Goal: Navigation & Orientation: Find specific page/section

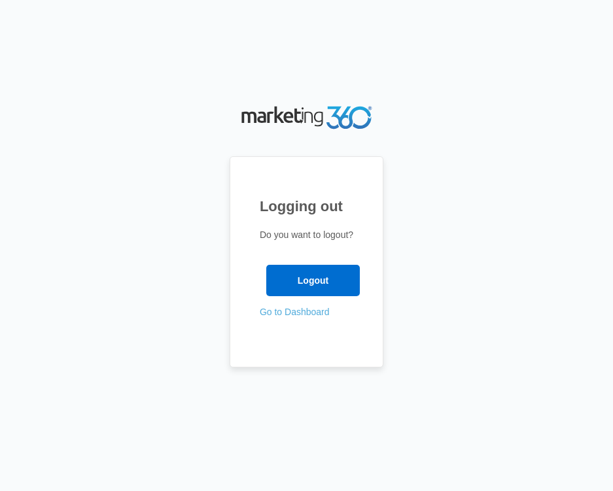
click at [283, 315] on link "Go to Dashboard" at bounding box center [295, 312] width 70 height 10
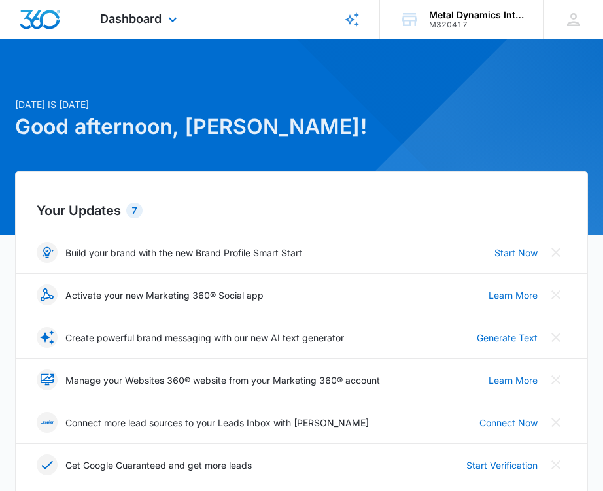
click at [328, 12] on link "Brand Profile Wizard" at bounding box center [352, 19] width 56 height 39
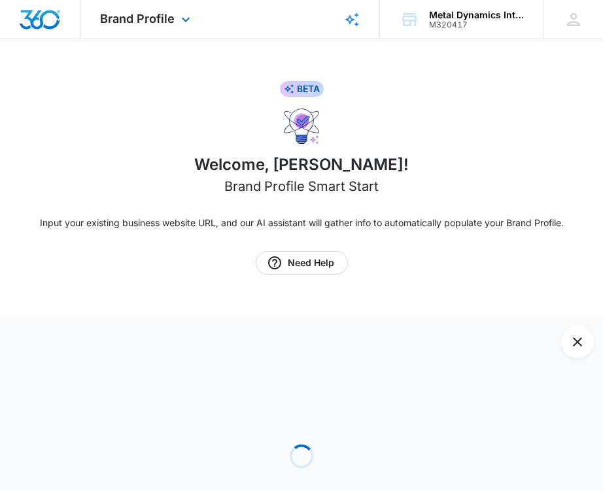
click at [357, 16] on rect "Brand Profile Wizard" at bounding box center [352, 20] width 16 height 16
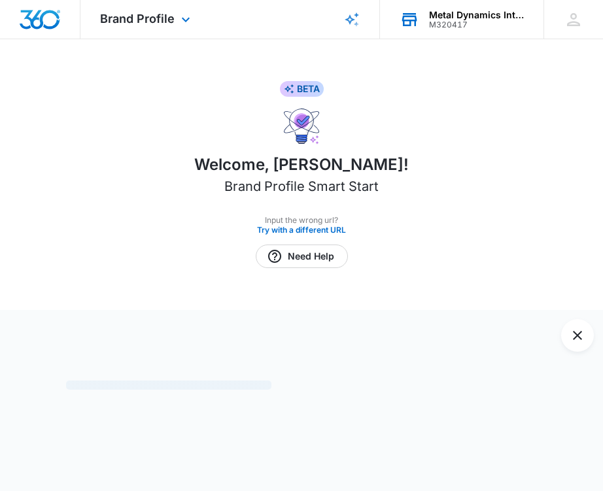
click at [443, 21] on div "M320417" at bounding box center [476, 24] width 95 height 9
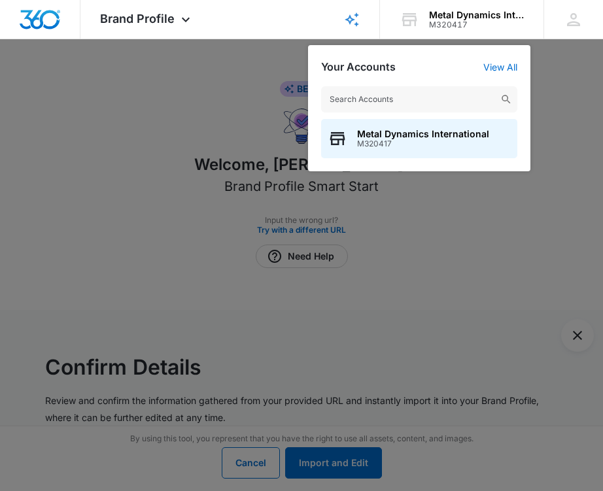
click at [220, 94] on div at bounding box center [301, 245] width 603 height 491
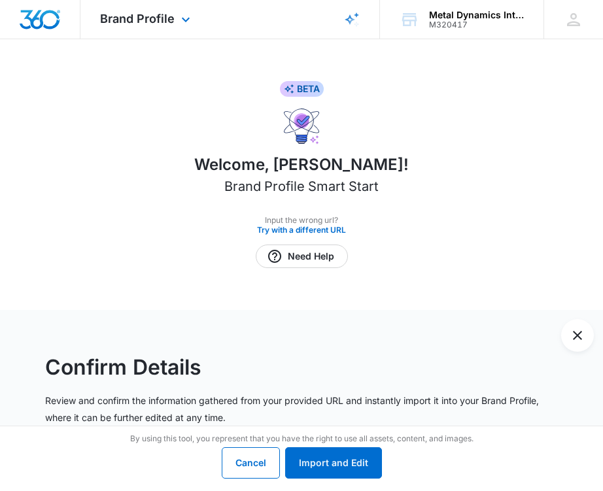
click at [44, 21] on img "Dashboard" at bounding box center [40, 20] width 42 height 20
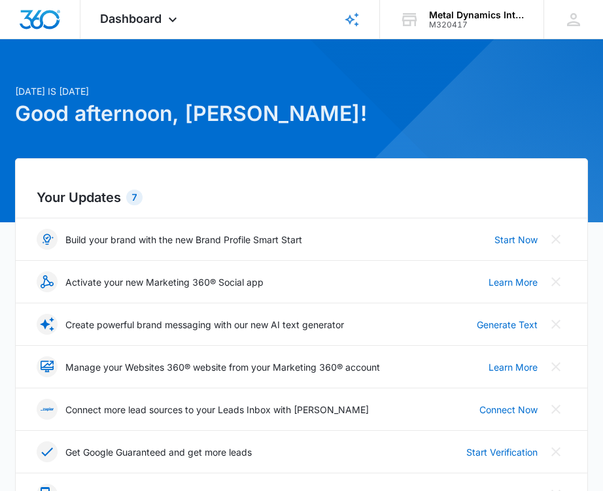
scroll to position [16, 0]
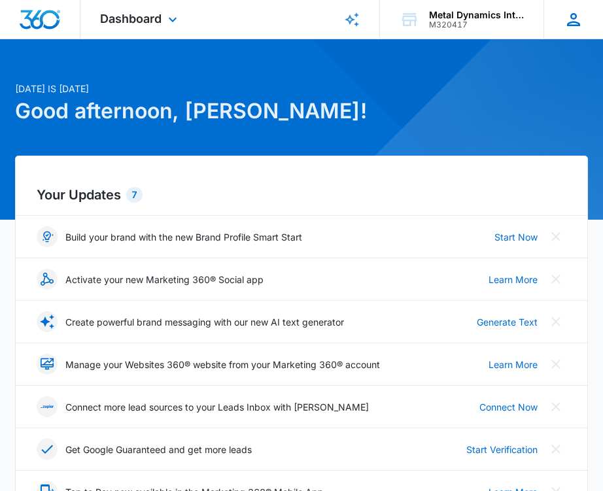
click at [581, 14] on icon at bounding box center [574, 20] width 20 height 20
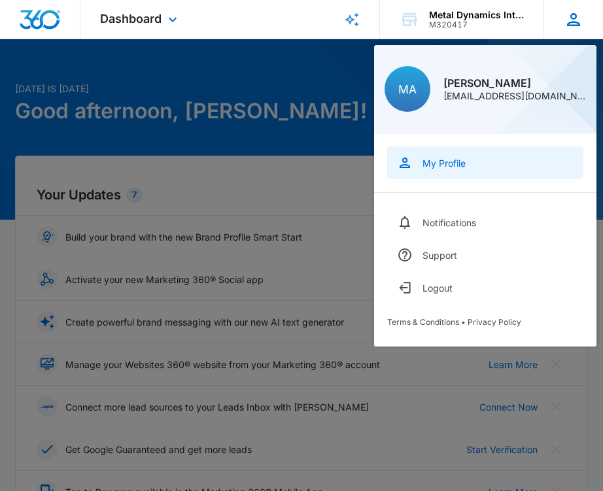
click at [457, 178] on link "My Profile" at bounding box center [485, 162] width 196 height 33
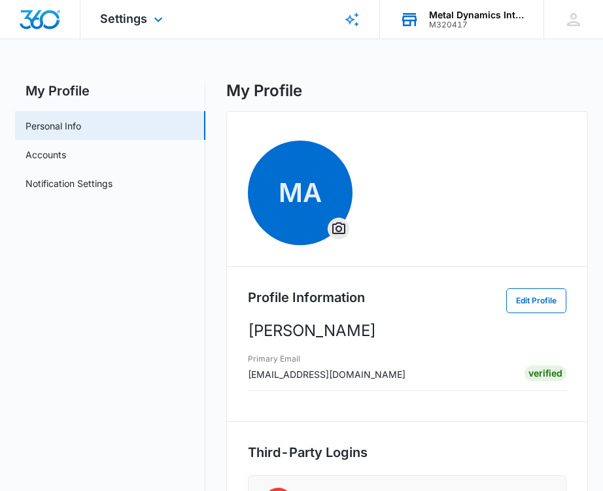
click at [445, 10] on div "Metal Dynamics International" at bounding box center [476, 15] width 95 height 10
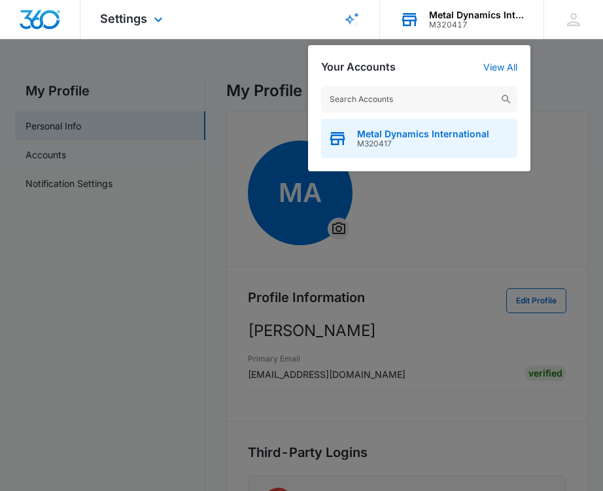
click at [422, 148] on span "M320417" at bounding box center [423, 143] width 132 height 9
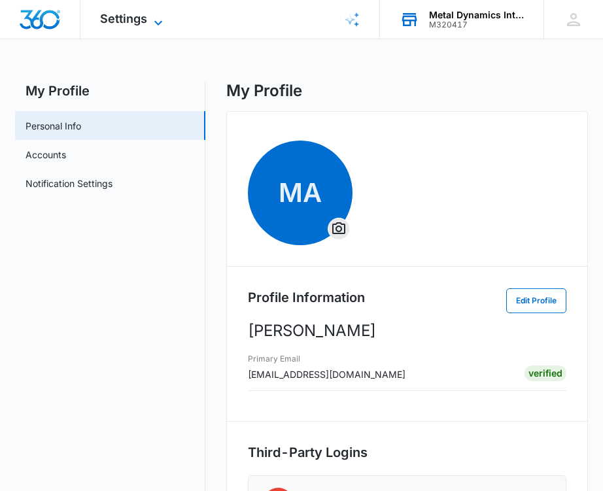
click at [126, 21] on span "Settings" at bounding box center [123, 19] width 47 height 14
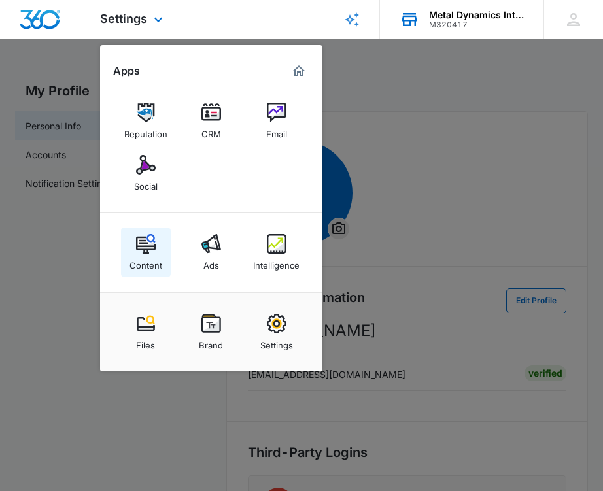
click at [146, 235] on img at bounding box center [146, 244] width 20 height 20
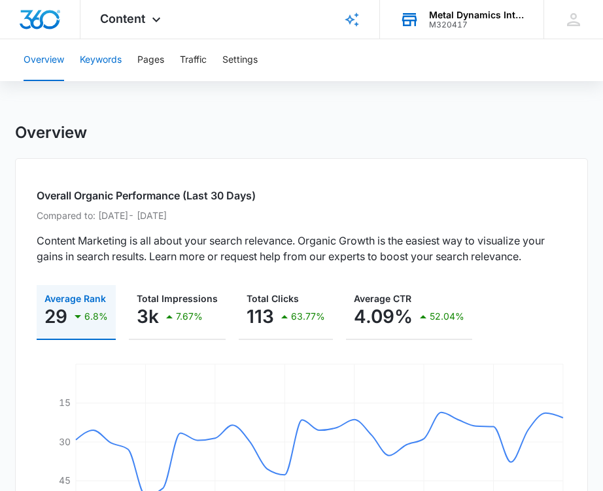
click at [107, 60] on button "Keywords" at bounding box center [101, 60] width 42 height 42
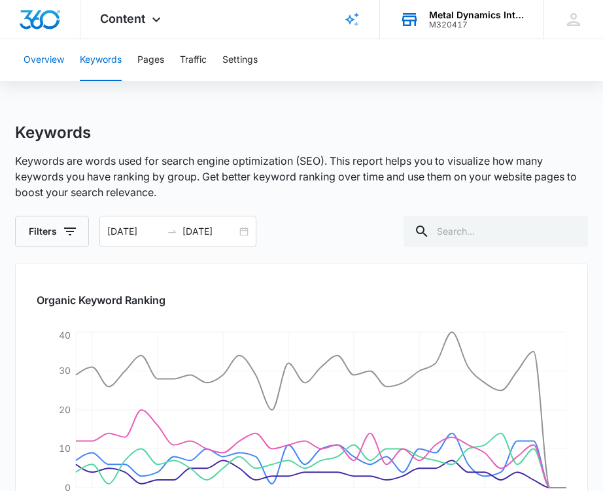
click at [50, 61] on button "Overview" at bounding box center [44, 60] width 41 height 42
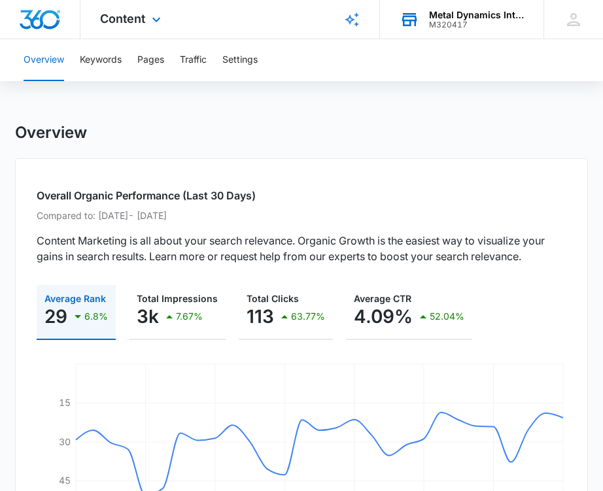
click at [30, 23] on img "Dashboard" at bounding box center [40, 20] width 42 height 20
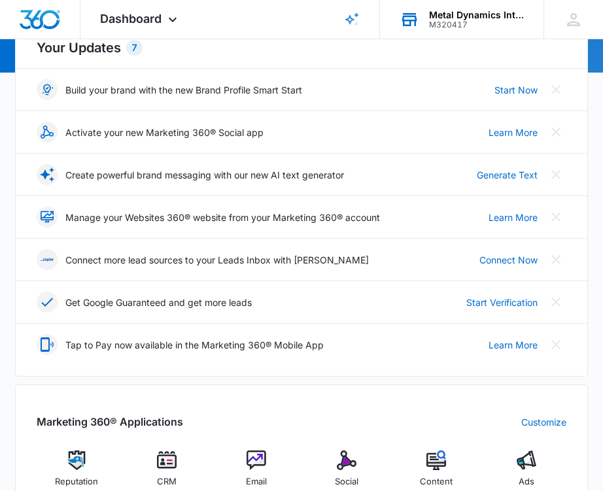
scroll to position [256, 0]
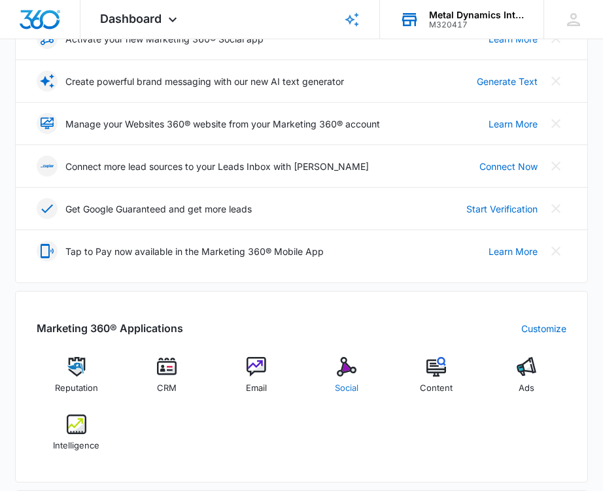
click at [355, 366] on img at bounding box center [347, 367] width 20 height 20
